Goal: Transaction & Acquisition: Purchase product/service

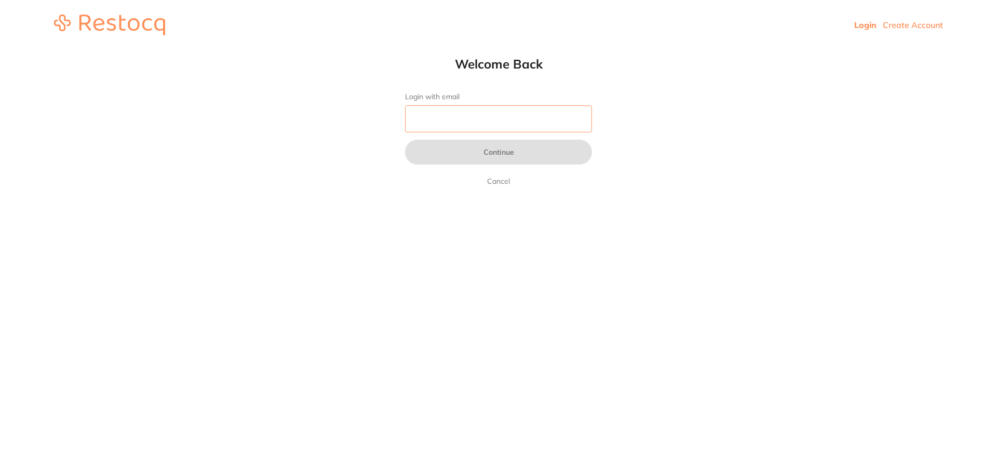
click at [450, 122] on input "Login with email" at bounding box center [498, 118] width 187 height 27
type input "[EMAIL_ADDRESS][DOMAIN_NAME]"
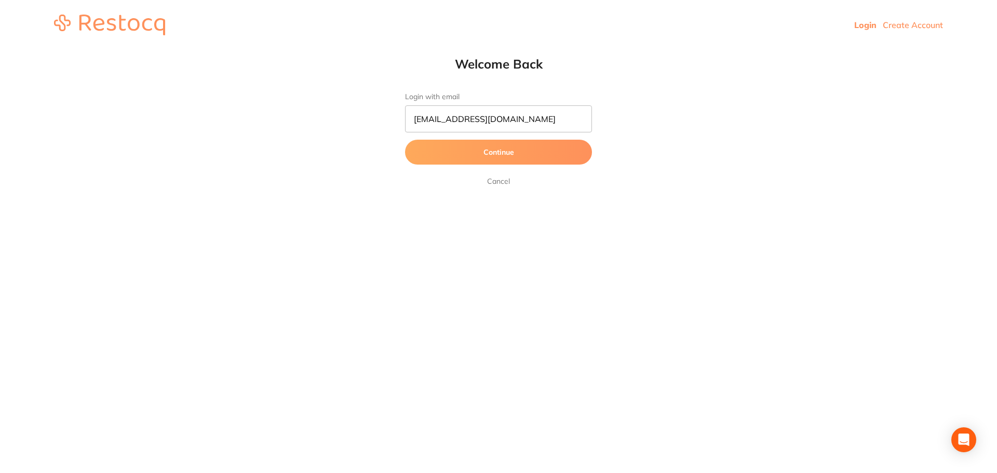
click at [495, 152] on button "Continue" at bounding box center [498, 152] width 187 height 25
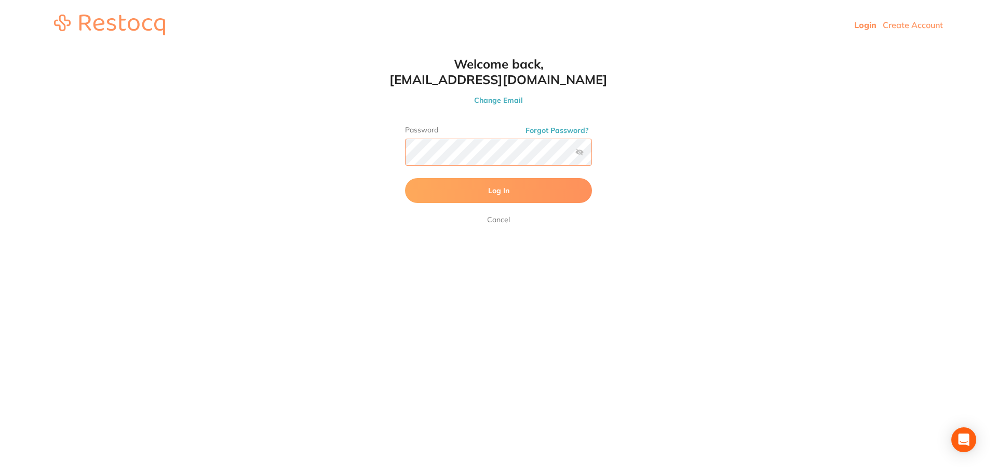
click at [405, 178] on button "Log In" at bounding box center [498, 190] width 187 height 25
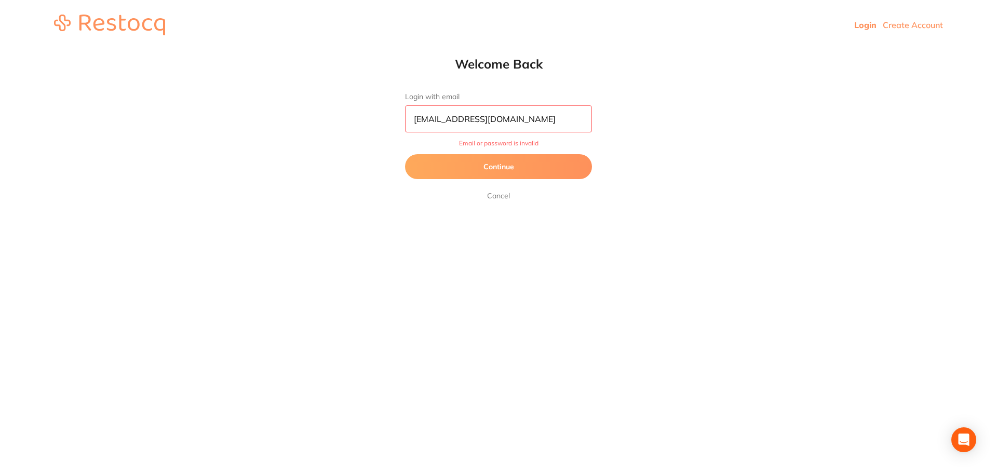
click at [529, 167] on button "Continue" at bounding box center [498, 166] width 187 height 25
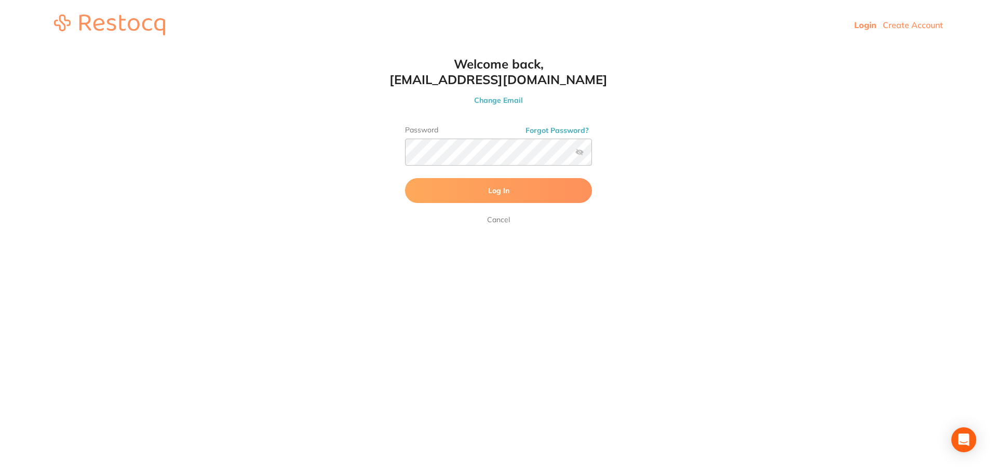
click at [581, 154] on label at bounding box center [580, 152] width 8 height 8
click at [592, 155] on input "checkbox" at bounding box center [592, 155] width 0 height 0
click at [467, 202] on button "Log In" at bounding box center [498, 190] width 187 height 25
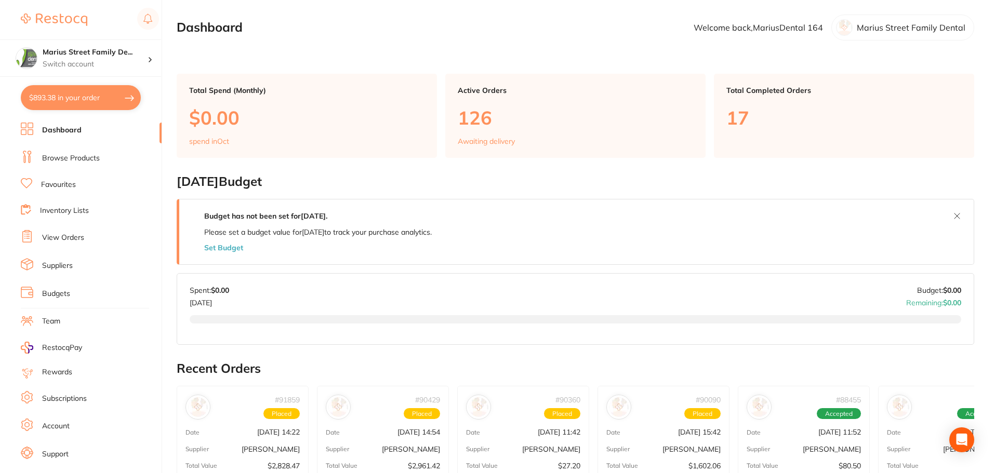
click at [73, 102] on button "$893.38 in your order" at bounding box center [81, 97] width 120 height 25
checkbox input "true"
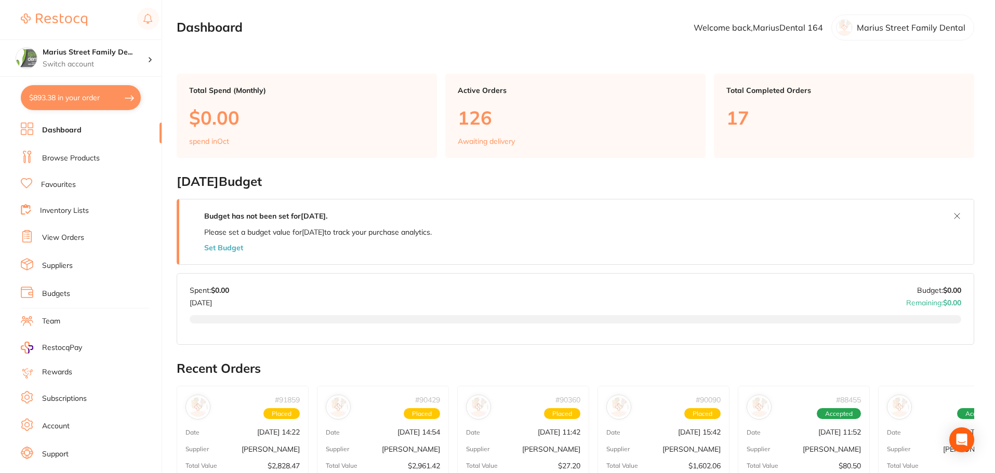
checkbox input "true"
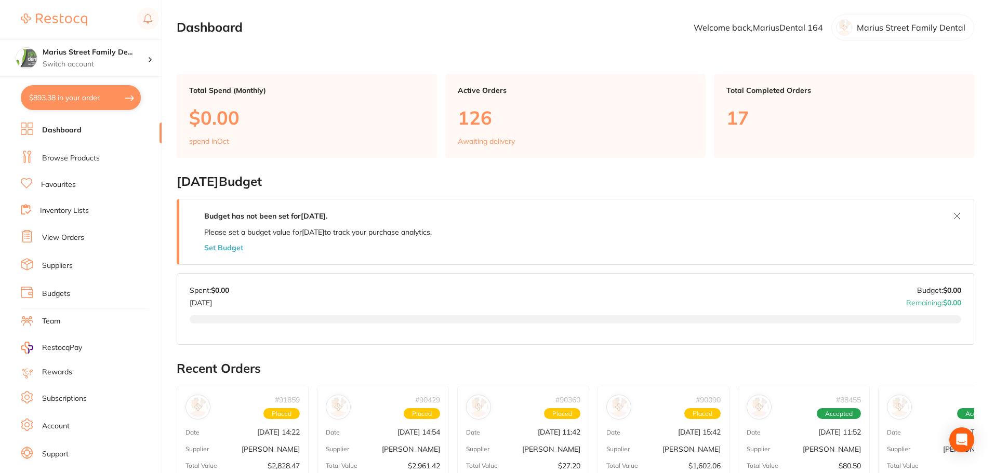
checkbox input "true"
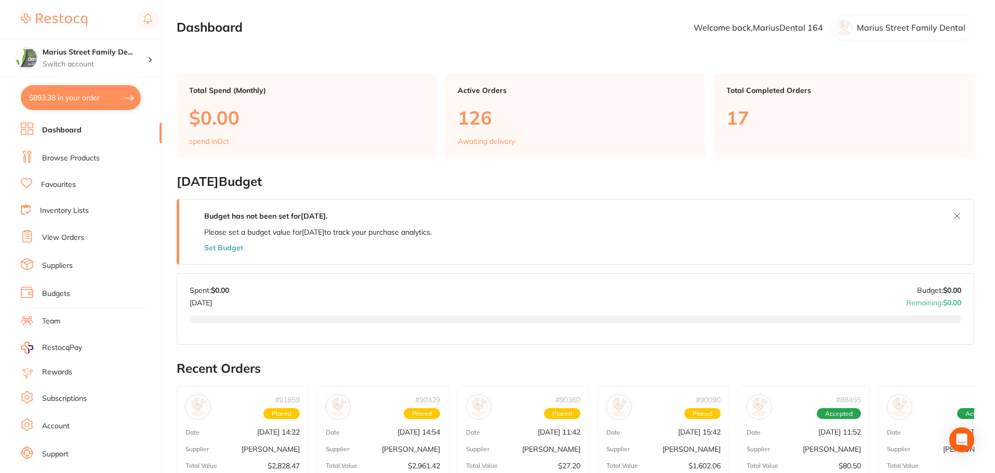
checkbox input "true"
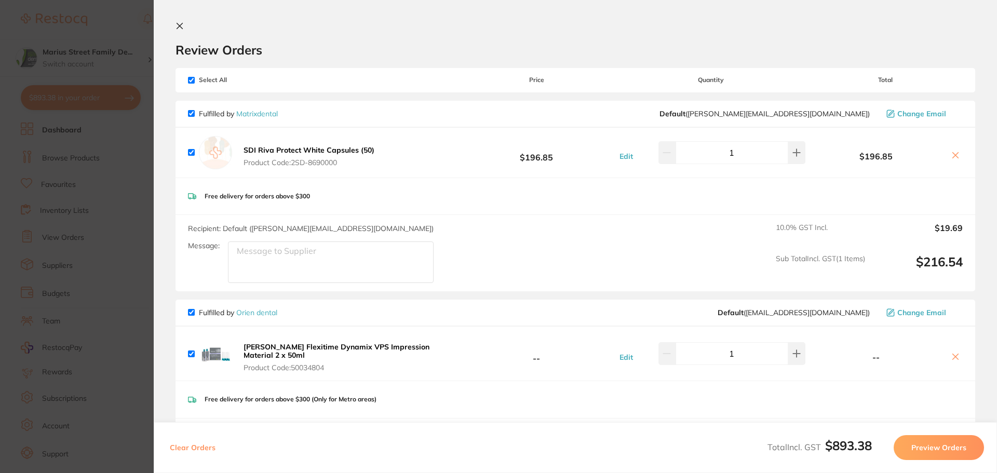
click at [181, 24] on icon at bounding box center [180, 26] width 6 height 6
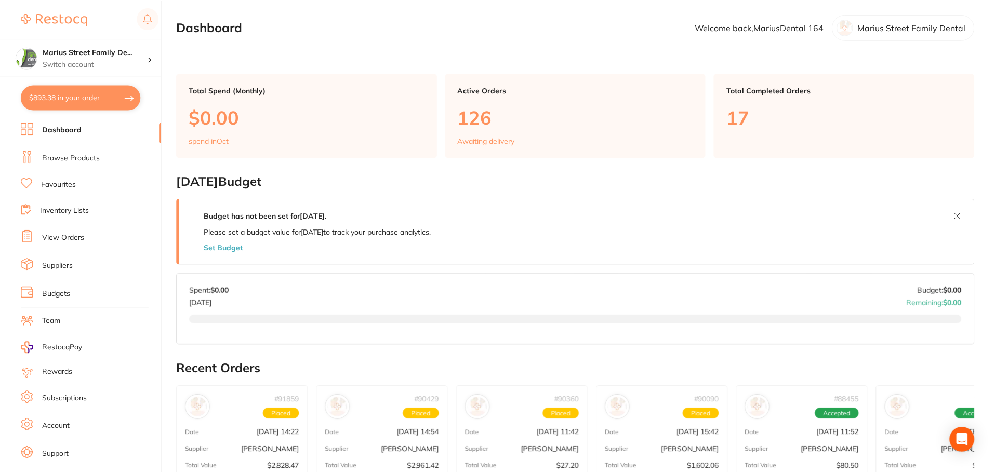
scroll to position [1, 0]
click at [66, 238] on link "View Orders" at bounding box center [63, 238] width 42 height 10
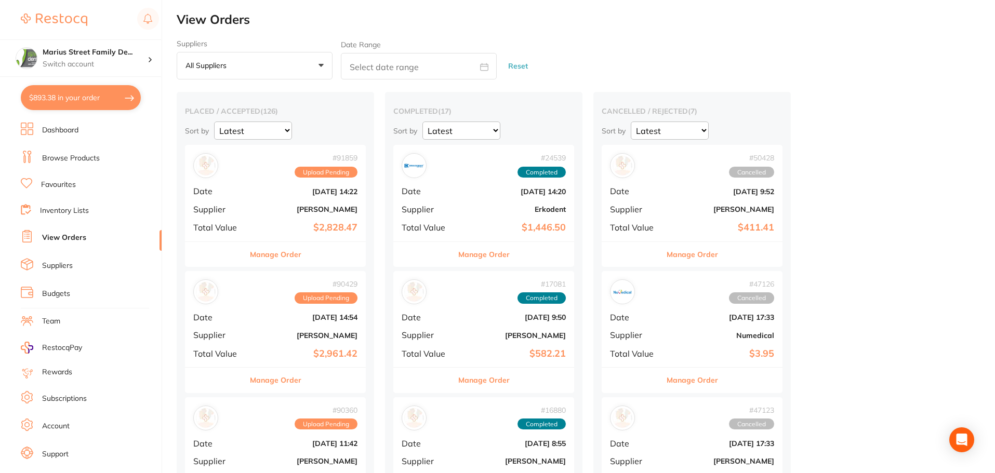
click at [64, 158] on link "Browse Products" at bounding box center [71, 158] width 58 height 10
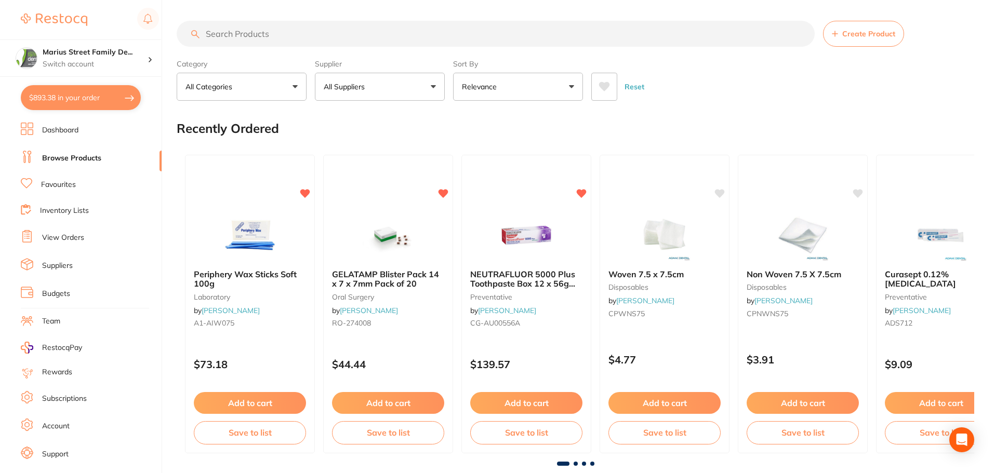
click at [393, 39] on input "search" at bounding box center [496, 34] width 638 height 26
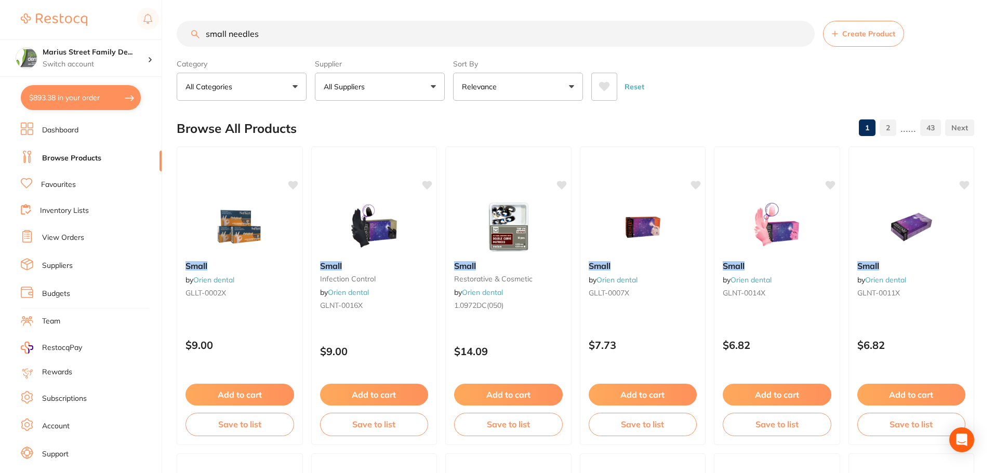
drag, startPoint x: 293, startPoint y: 40, endPoint x: 0, endPoint y: 102, distance: 299.4
click at [0, 102] on div "$893.38 Marius Street Family De... Switch account Marius Street Family Dental T…" at bounding box center [497, 236] width 995 height 473
type input "needles"
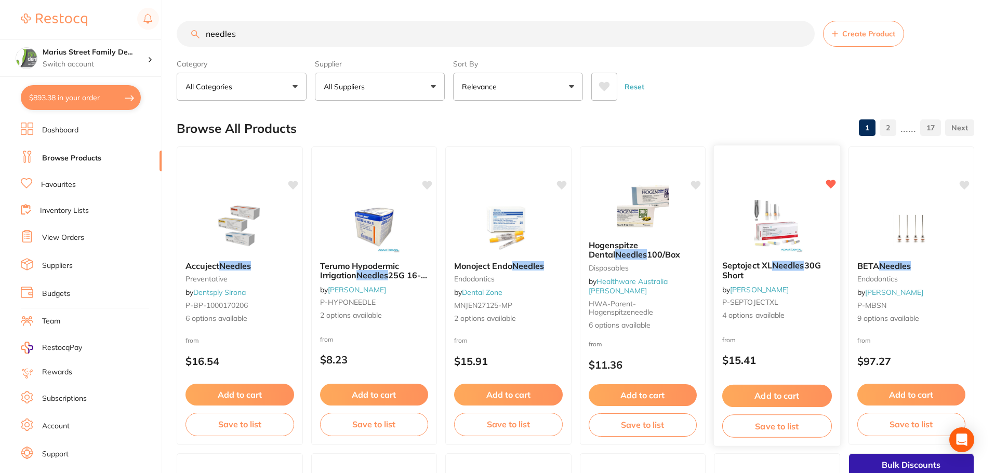
click at [809, 267] on span "30G Short" at bounding box center [771, 270] width 99 height 20
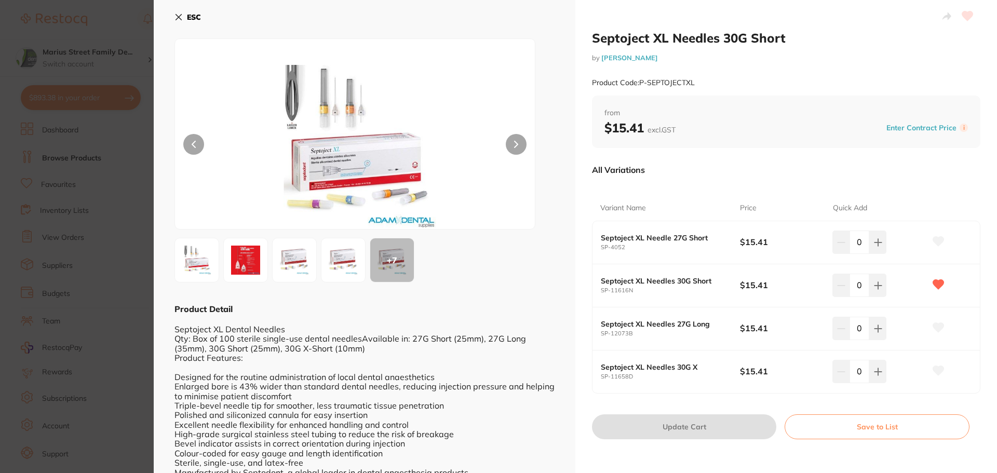
click at [705, 252] on div "Septoject XL Needle 27G Short SP-4052 $15.41 0" at bounding box center [787, 242] width 388 height 43
click at [696, 239] on b "Septoject XL Needle 27G Short" at bounding box center [663, 238] width 125 height 8
click at [870, 246] on button at bounding box center [878, 242] width 17 height 23
type input "1"
click at [727, 424] on button "Update Cart" at bounding box center [684, 427] width 184 height 25
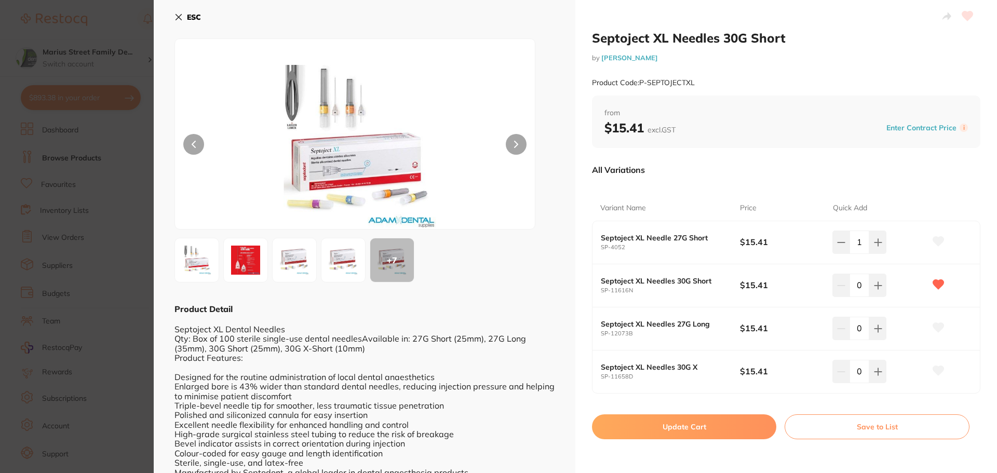
checkbox input "false"
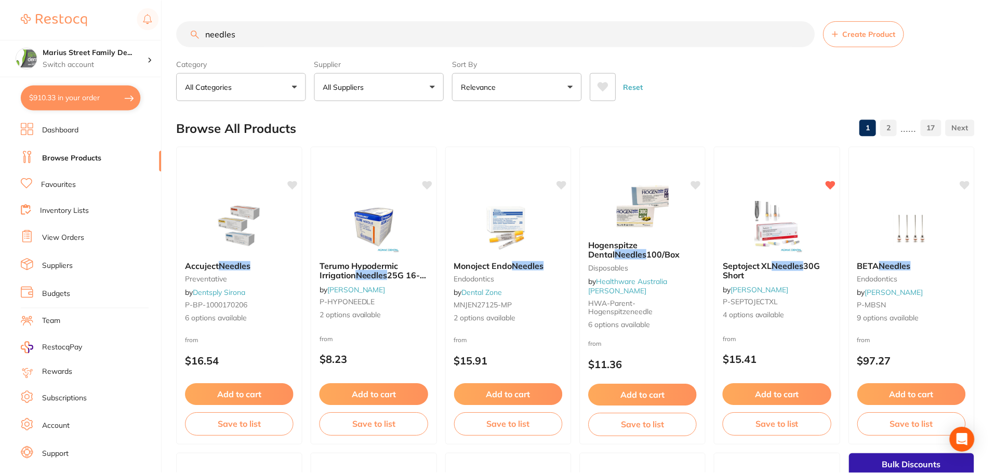
scroll to position [9, 0]
